Goal: Task Accomplishment & Management: Complete application form

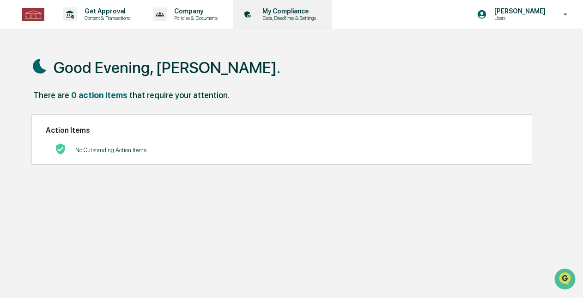
click at [294, 20] on p "Data, Deadlines & Settings" at bounding box center [288, 18] width 66 height 6
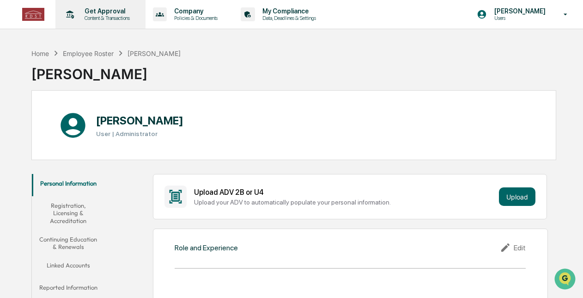
click at [80, 14] on p "Get Approval" at bounding box center [105, 10] width 57 height 7
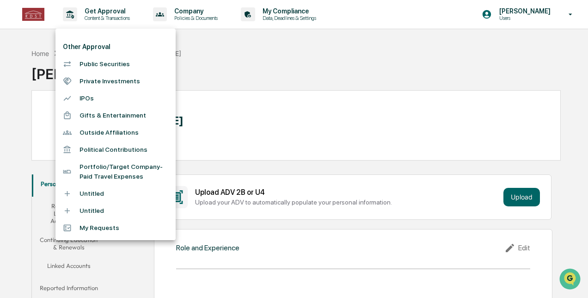
click at [193, 24] on div at bounding box center [294, 149] width 588 height 298
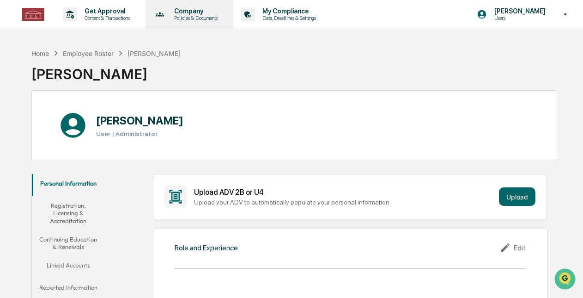
click at [219, 8] on p "Company" at bounding box center [194, 10] width 55 height 7
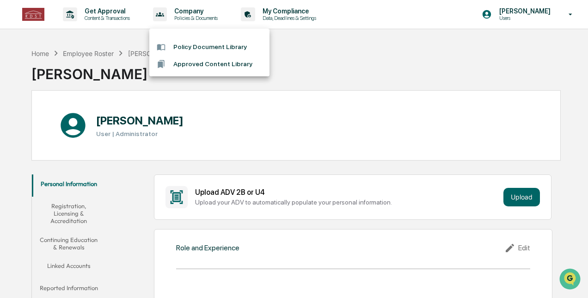
click at [284, 11] on div at bounding box center [294, 149] width 588 height 298
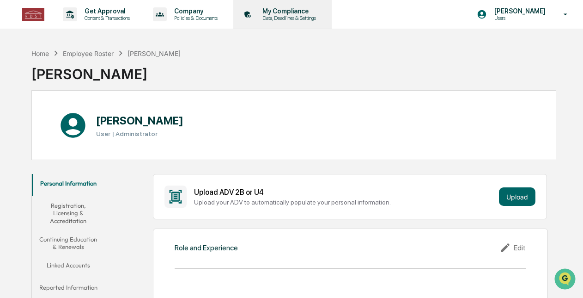
click at [303, 12] on p "My Compliance" at bounding box center [288, 10] width 66 height 7
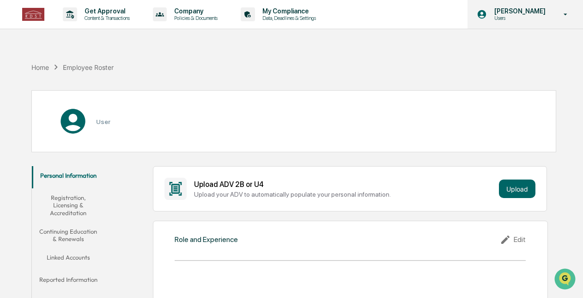
click at [491, 19] on p "Users" at bounding box center [518, 18] width 63 height 6
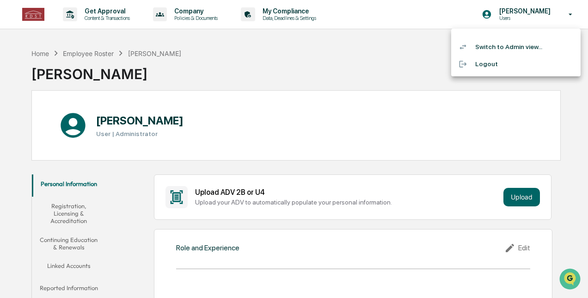
click at [335, 31] on div at bounding box center [294, 149] width 588 height 298
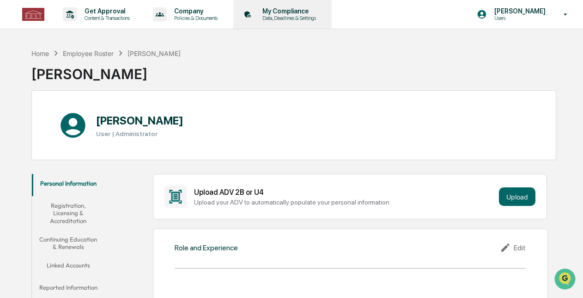
click at [293, 16] on p "Data, Deadlines & Settings" at bounding box center [288, 18] width 66 height 6
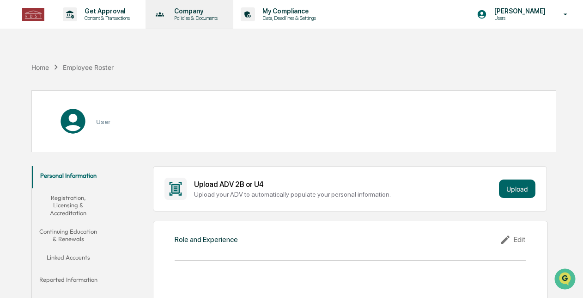
click at [220, 19] on p "Policies & Documents" at bounding box center [194, 18] width 55 height 6
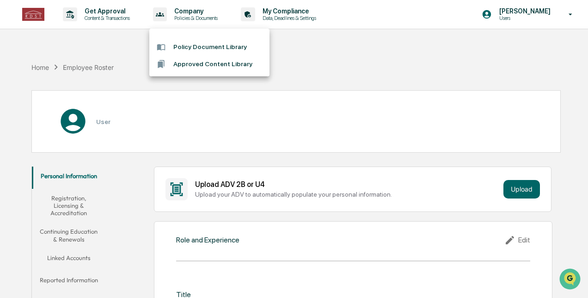
click at [118, 23] on div at bounding box center [294, 149] width 588 height 298
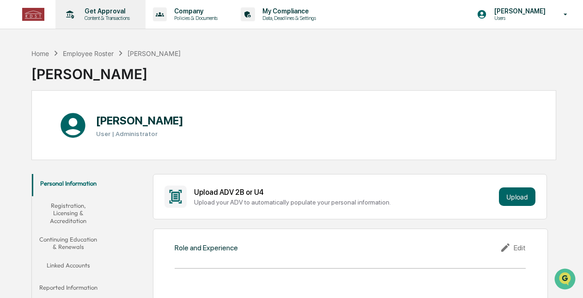
click at [105, 13] on p "Get Approval" at bounding box center [105, 10] width 57 height 7
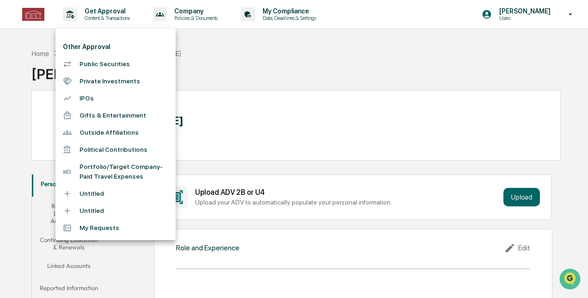
click at [249, 67] on div at bounding box center [294, 149] width 588 height 298
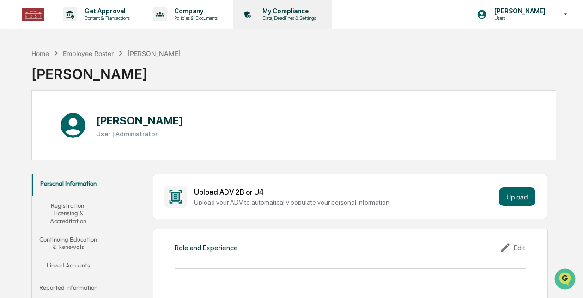
click at [296, 14] on p "My Compliance" at bounding box center [288, 10] width 66 height 7
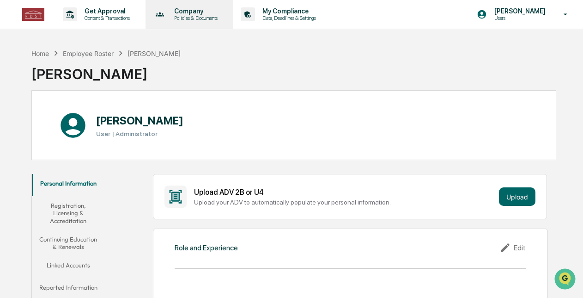
click at [190, 18] on p "Policies & Documents" at bounding box center [194, 18] width 55 height 6
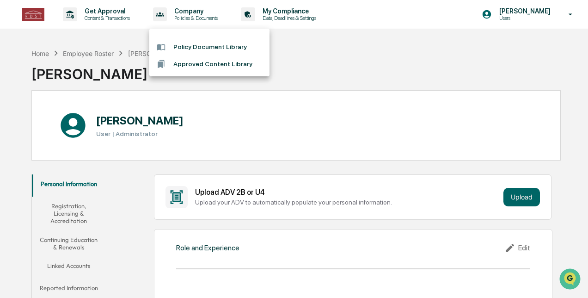
click at [108, 12] on div at bounding box center [294, 149] width 588 height 298
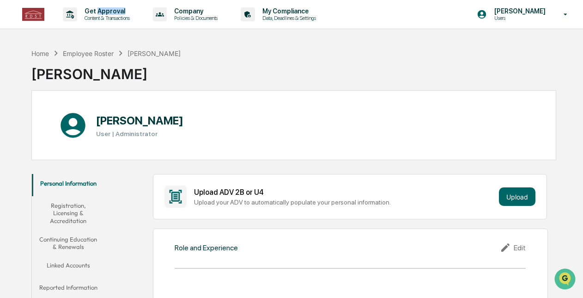
click at [108, 12] on p "Get Approval" at bounding box center [105, 10] width 57 height 7
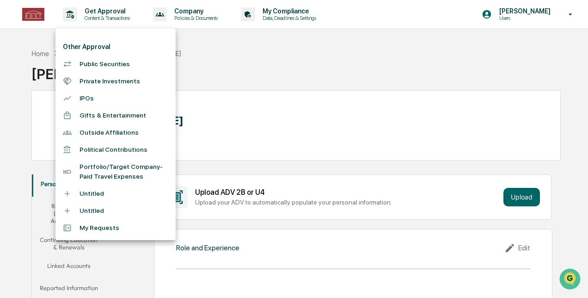
click at [108, 12] on div at bounding box center [294, 149] width 588 height 298
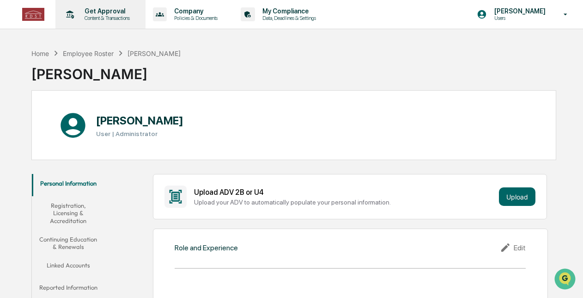
click at [83, 9] on p "Get Approval" at bounding box center [105, 10] width 57 height 7
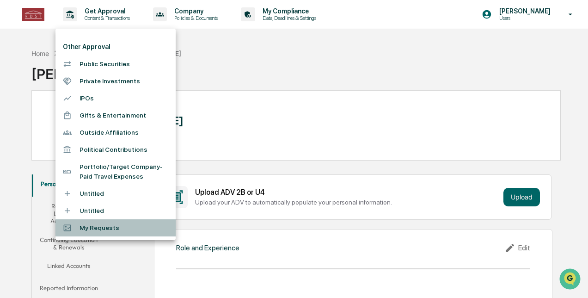
click at [144, 230] on li "My Requests" at bounding box center [115, 227] width 120 height 17
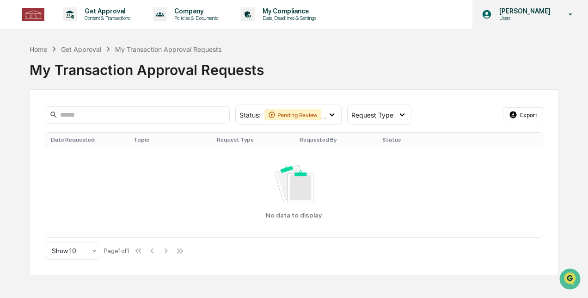
click at [517, 9] on p "[PERSON_NAME]" at bounding box center [523, 10] width 63 height 7
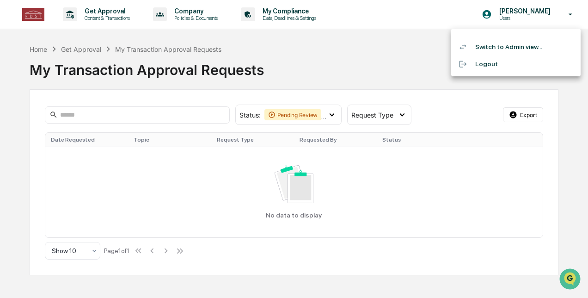
click at [399, 45] on div at bounding box center [294, 149] width 588 height 298
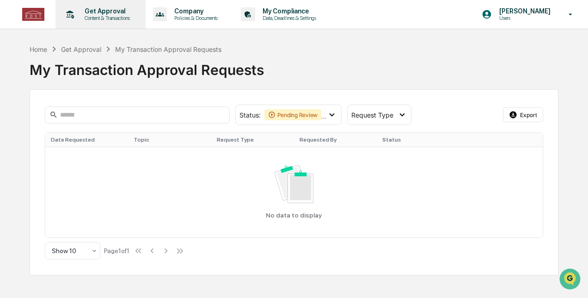
click at [94, 17] on p "Content & Transactions" at bounding box center [105, 18] width 57 height 6
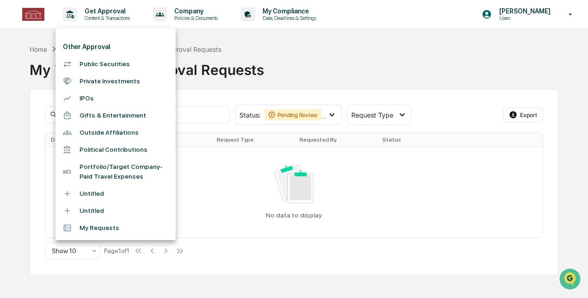
click at [34, 21] on div at bounding box center [294, 149] width 588 height 298
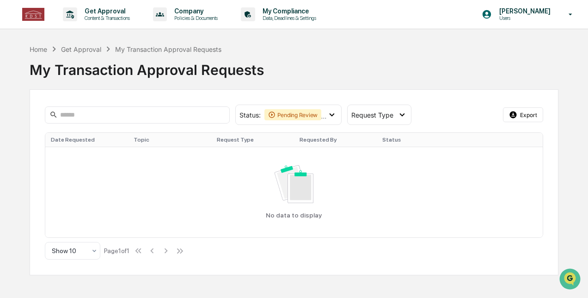
click at [34, 21] on link at bounding box center [38, 14] width 33 height 29
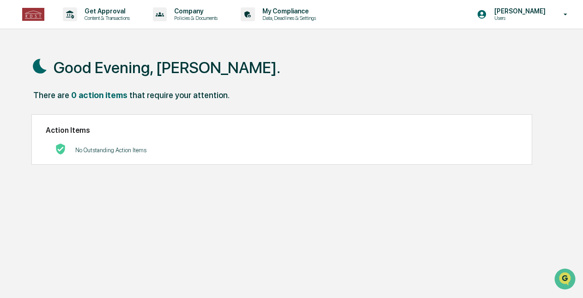
scroll to position [43, 0]
